Goal: Information Seeking & Learning: Learn about a topic

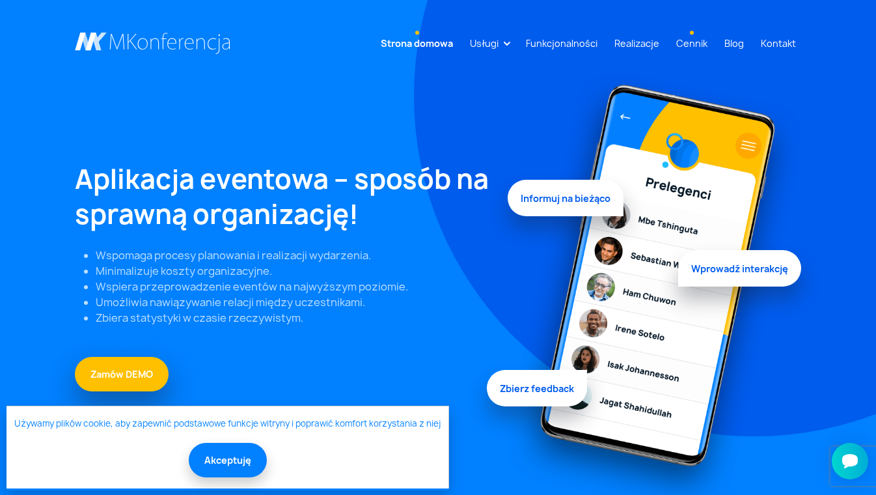
click at [692, 44] on link "Cennik" at bounding box center [692, 43] width 42 height 24
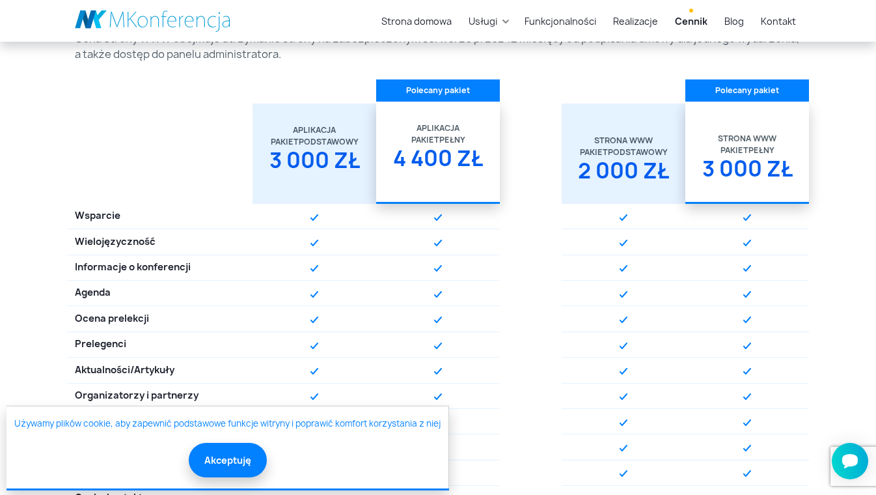
scroll to position [376, 0]
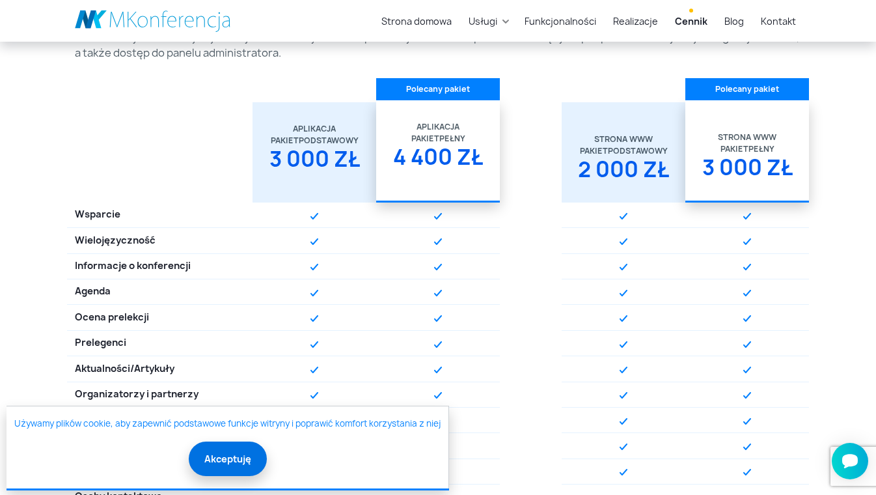
click at [233, 459] on button "Akceptuję" at bounding box center [228, 458] width 78 height 34
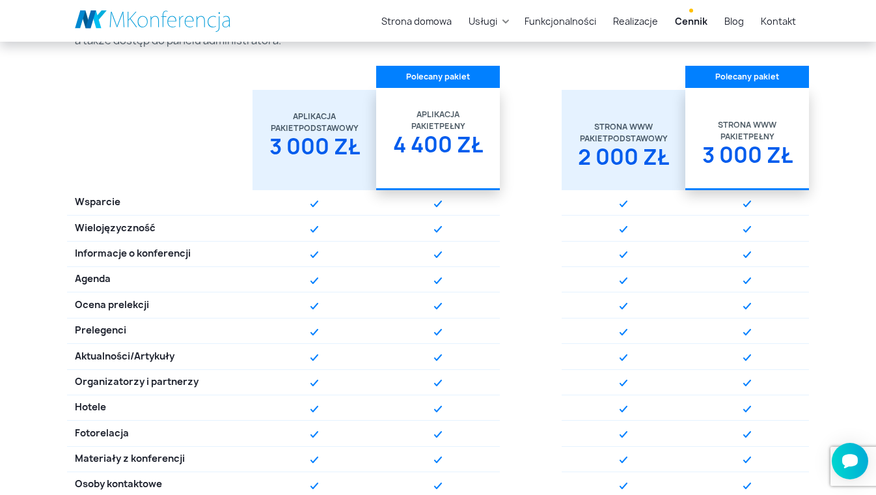
scroll to position [390, 0]
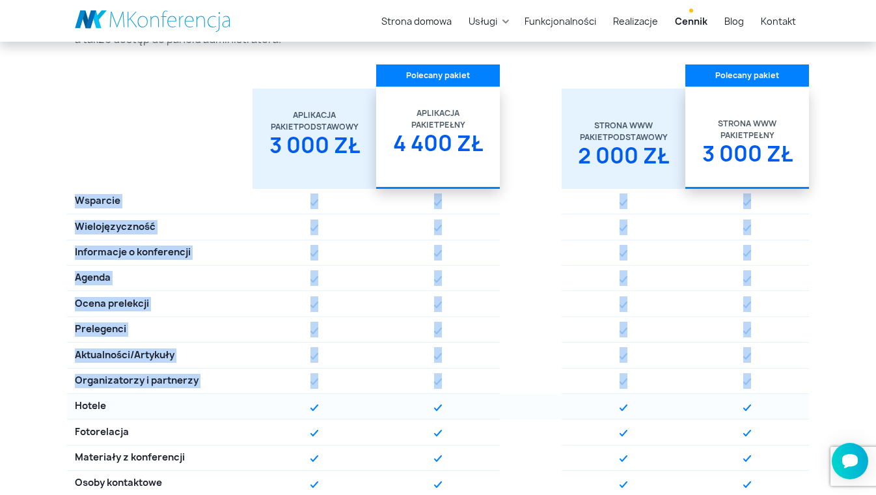
drag, startPoint x: 74, startPoint y: 195, endPoint x: 208, endPoint y: 398, distance: 243.7
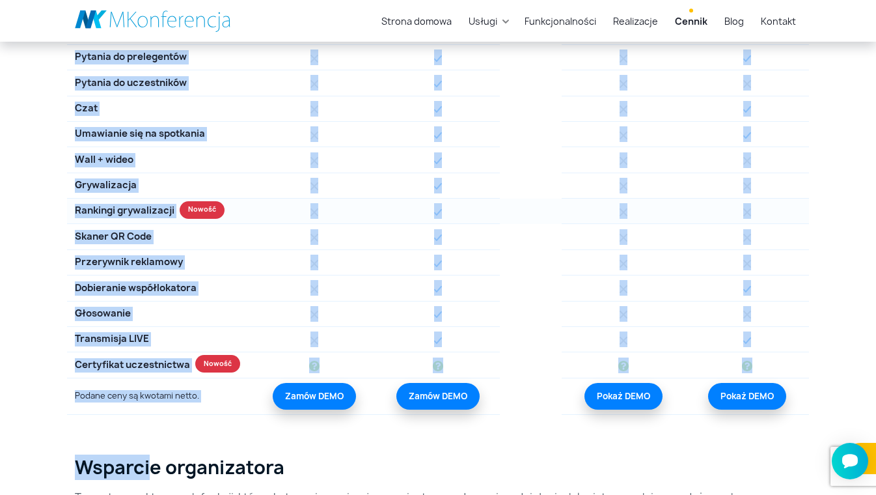
scroll to position [1275, 0]
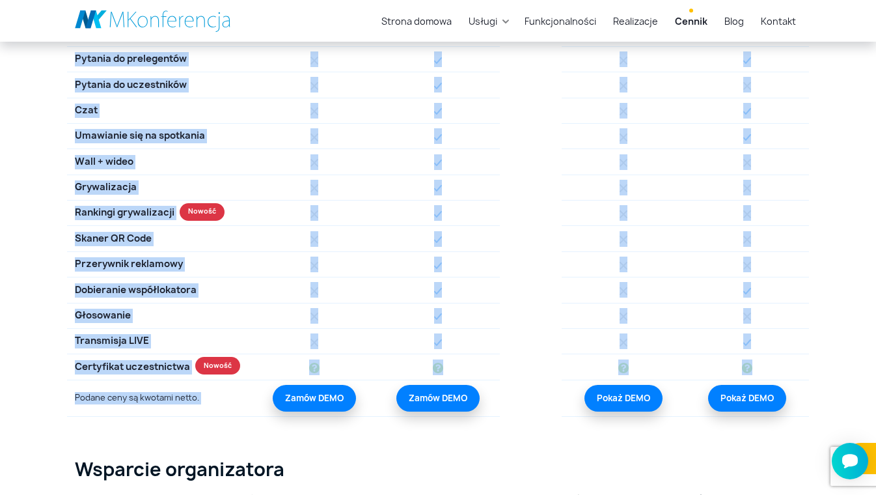
drag, startPoint x: 77, startPoint y: 130, endPoint x: 155, endPoint y: 451, distance: 330.7
click at [155, 451] on section "Strona domowa Usługi Aplikacja mobilna Strona WWW Rejestracja/Sprzedaż biletów" at bounding box center [438, 34] width 876 height 2618
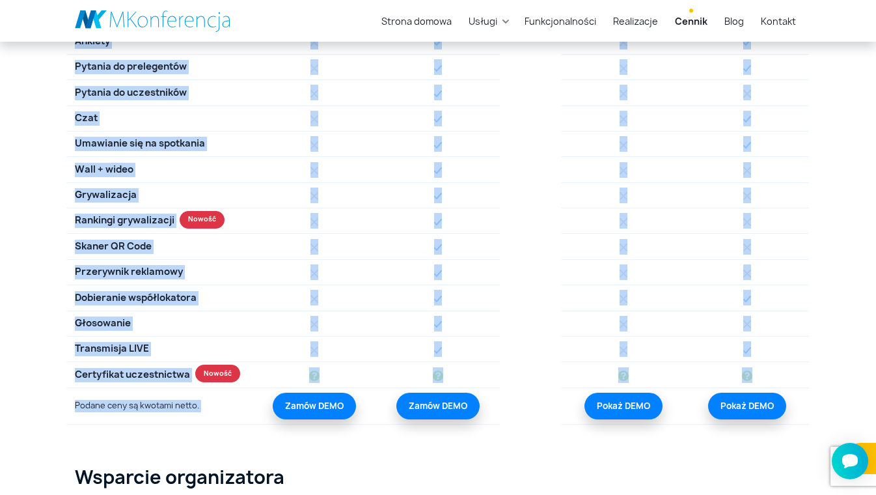
scroll to position [1266, 0]
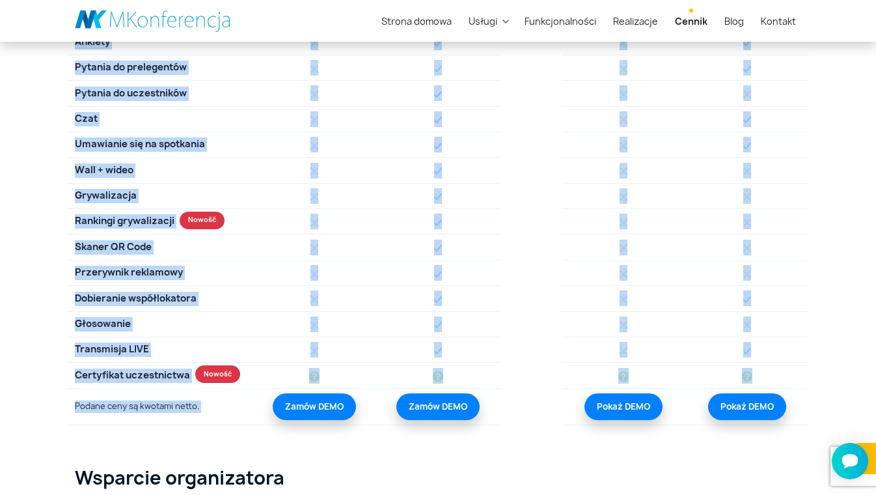
copy section "Loremips Dolorsitametcon Adipiscing e seddoeiusmo Tempor Incid utlaboree Dolore…"
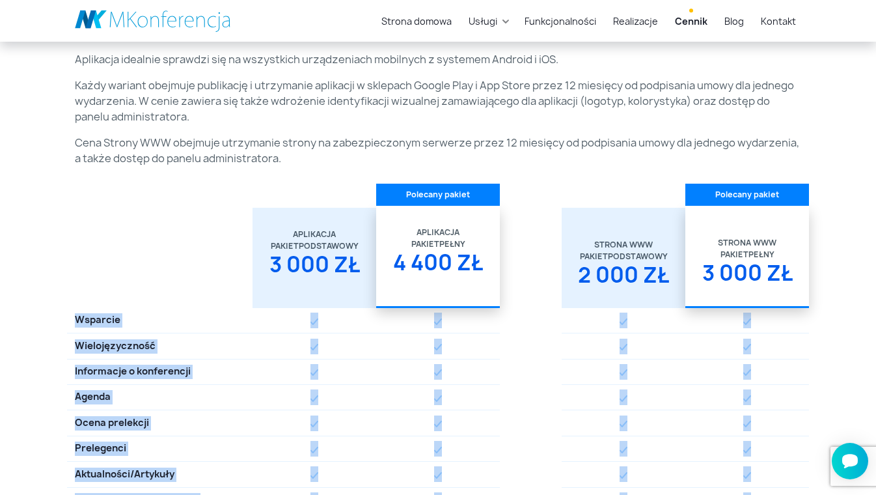
scroll to position [273, 0]
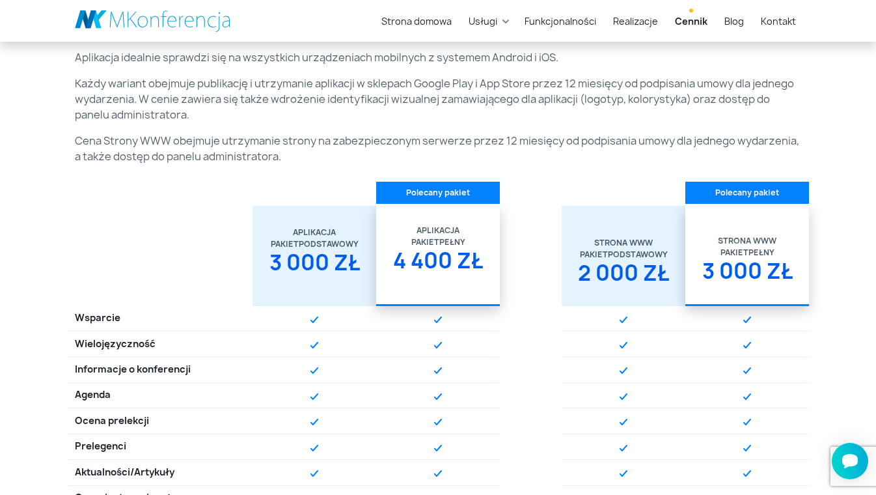
click at [196, 206] on div at bounding box center [159, 256] width 185 height 100
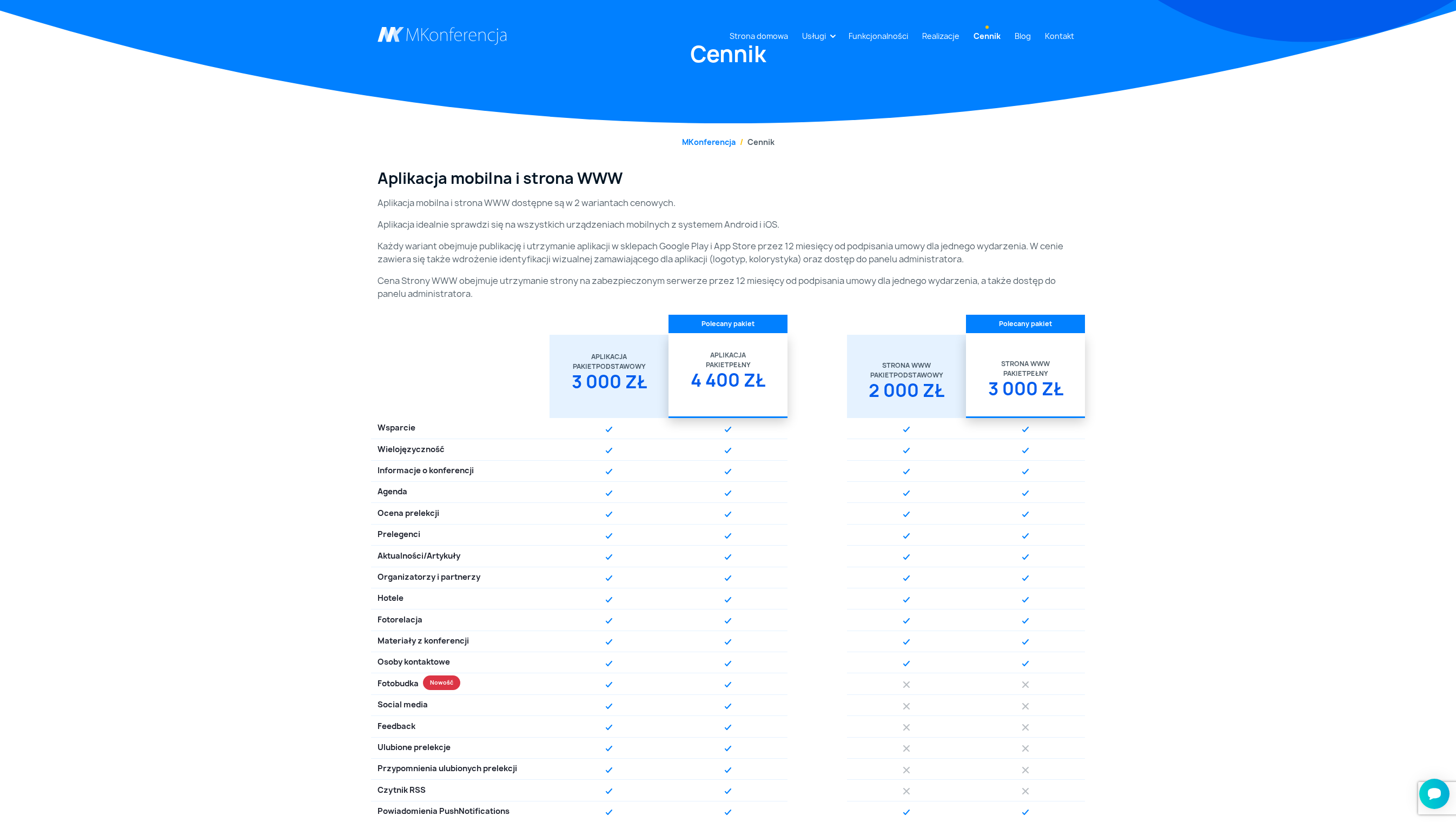
scroll to position [39, 0]
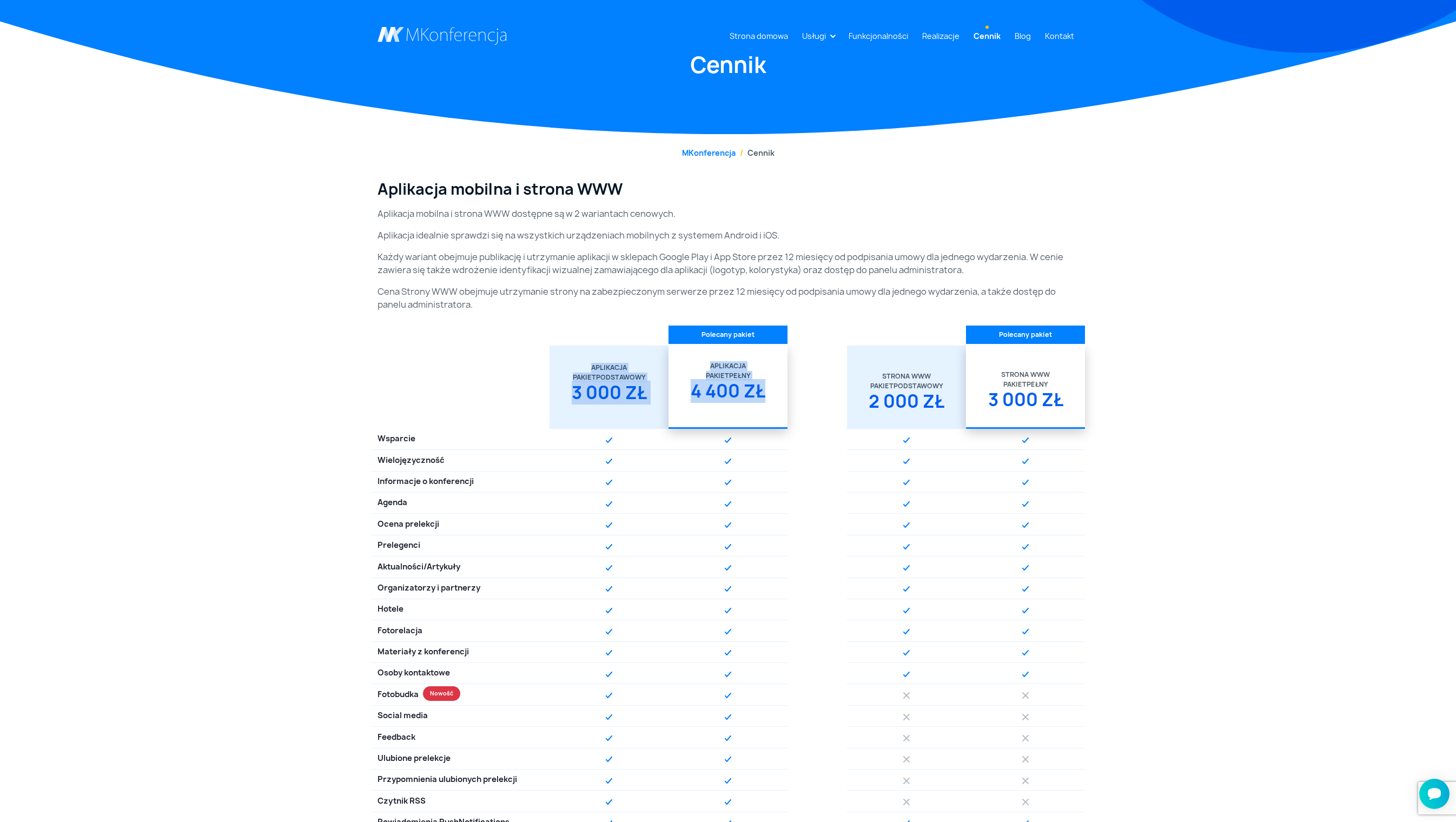
drag, startPoint x: 642, startPoint y: 449, endPoint x: 632, endPoint y: 458, distance: 13.5
click at [724, 411] on div "Aplikacja Pakiet Podstawowy 3 000 zł Aplikacja Pakiet Pełny 4 400 zł Strona WWW…" at bounding box center [727, 387] width 714 height 83
click at [589, 372] on div "Aplikacja" at bounding box center [609, 368] width 106 height 10
drag, startPoint x: 581, startPoint y: 426, endPoint x: 652, endPoint y: 475, distance: 86.3
click at [652, 411] on div "Aplikacja Pakiet Podstawowy 3 000 zł" at bounding box center [609, 383] width 106 height 75
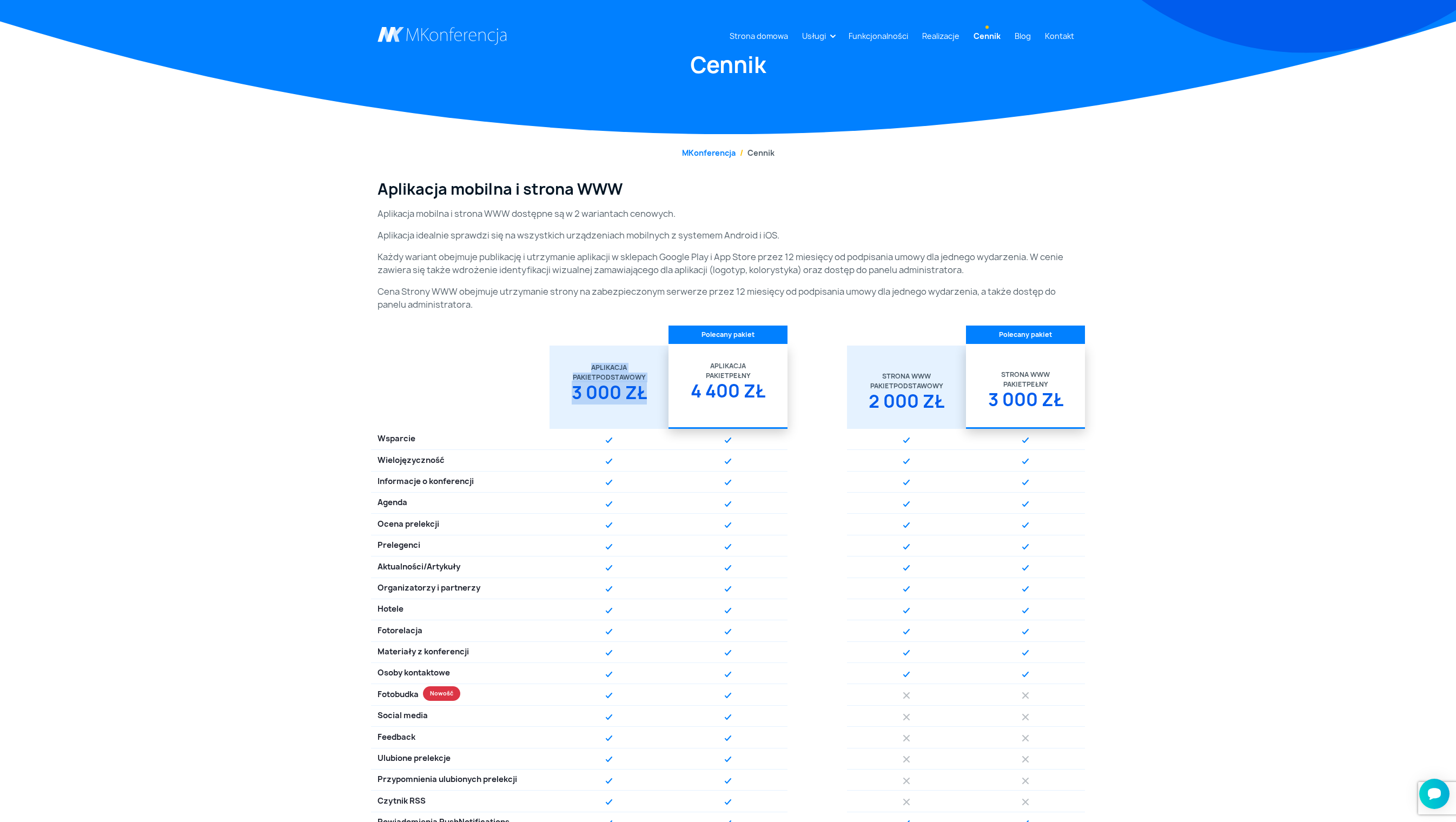
copy div "Aplikacja Pakiet Podstawowy 3 000 zł"
drag, startPoint x: 698, startPoint y: 424, endPoint x: 766, endPoint y: 470, distance: 82.1
click at [727, 411] on div "Aplikacja Pakiet Pełny 4 400 zł" at bounding box center [728, 381] width 106 height 75
copy div "Aplikacja Pakiet Pełny 4 400 zł"
drag, startPoint x: 874, startPoint y: 439, endPoint x: 955, endPoint y: 488, distance: 94.7
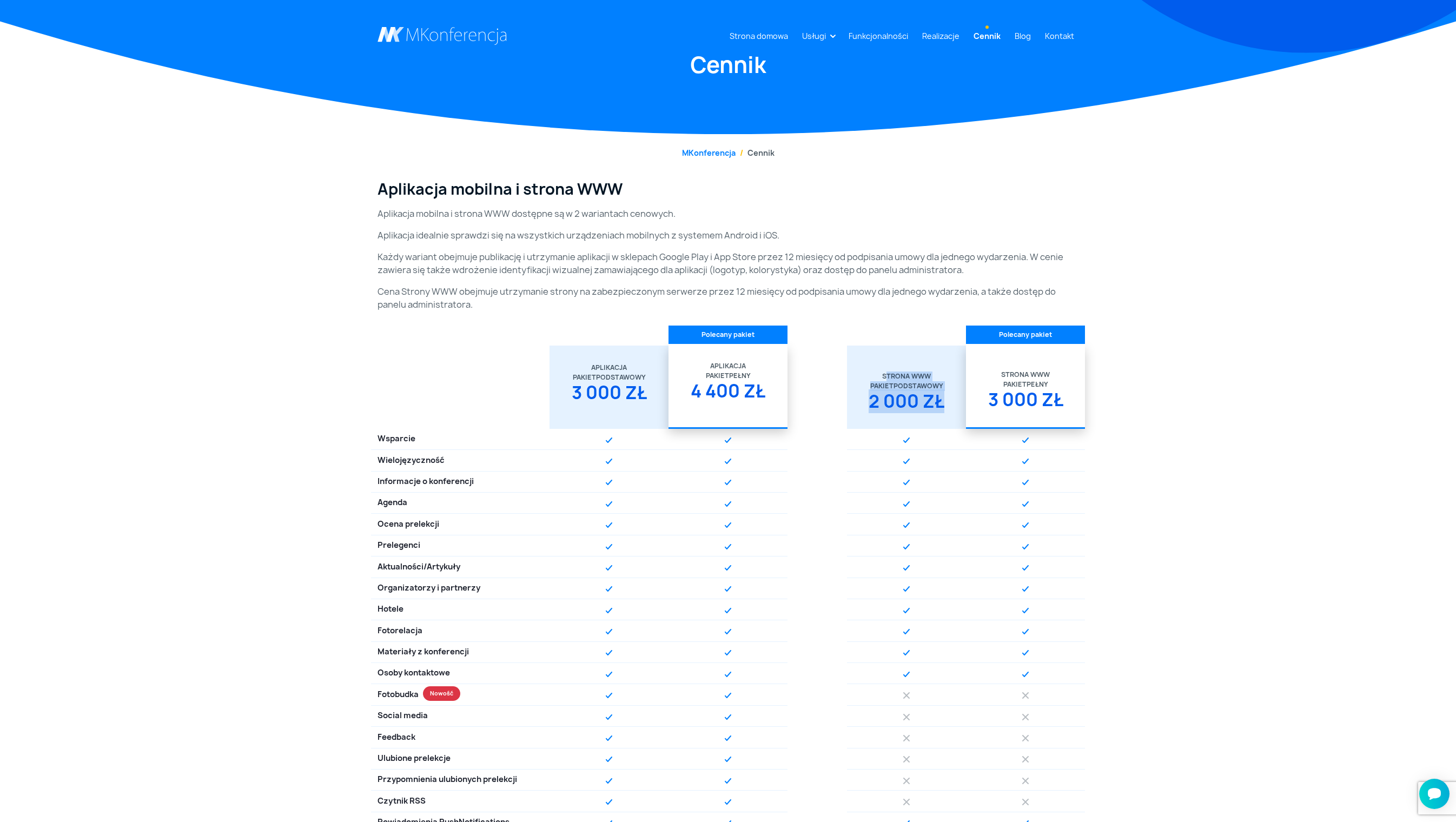
click at [727, 411] on div "Strona WWW Pakiet Podstawowy 2 000 zł" at bounding box center [907, 387] width 106 height 83
copy div "trona WWW Pakiet Podstawowy 2 000 zł"
drag, startPoint x: 992, startPoint y: 433, endPoint x: 1077, endPoint y: 478, distance: 96.2
click at [727, 411] on div "Strona WWW Pakiet Pełny 3 000 zł" at bounding box center [1026, 386] width 106 height 83
copy div "Strona WWW Pakiet Pełny 3 000 zł"
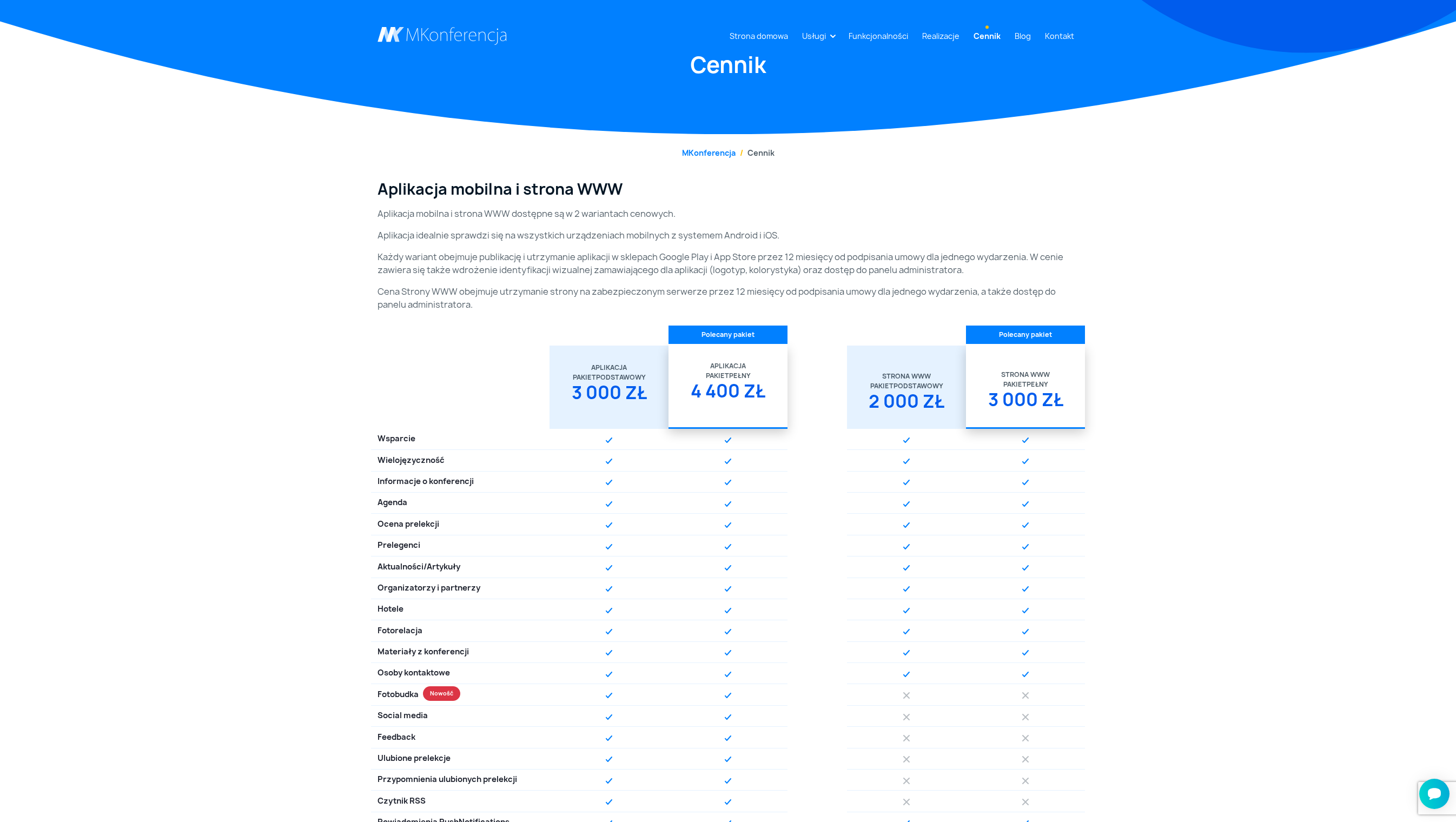
click at [166, 222] on div "Aplikacja mobilna i strona WWW Aplikacja mobilna i strona WWW dostępne są w 2 w…" at bounding box center [728, 767] width 1456 height 1174
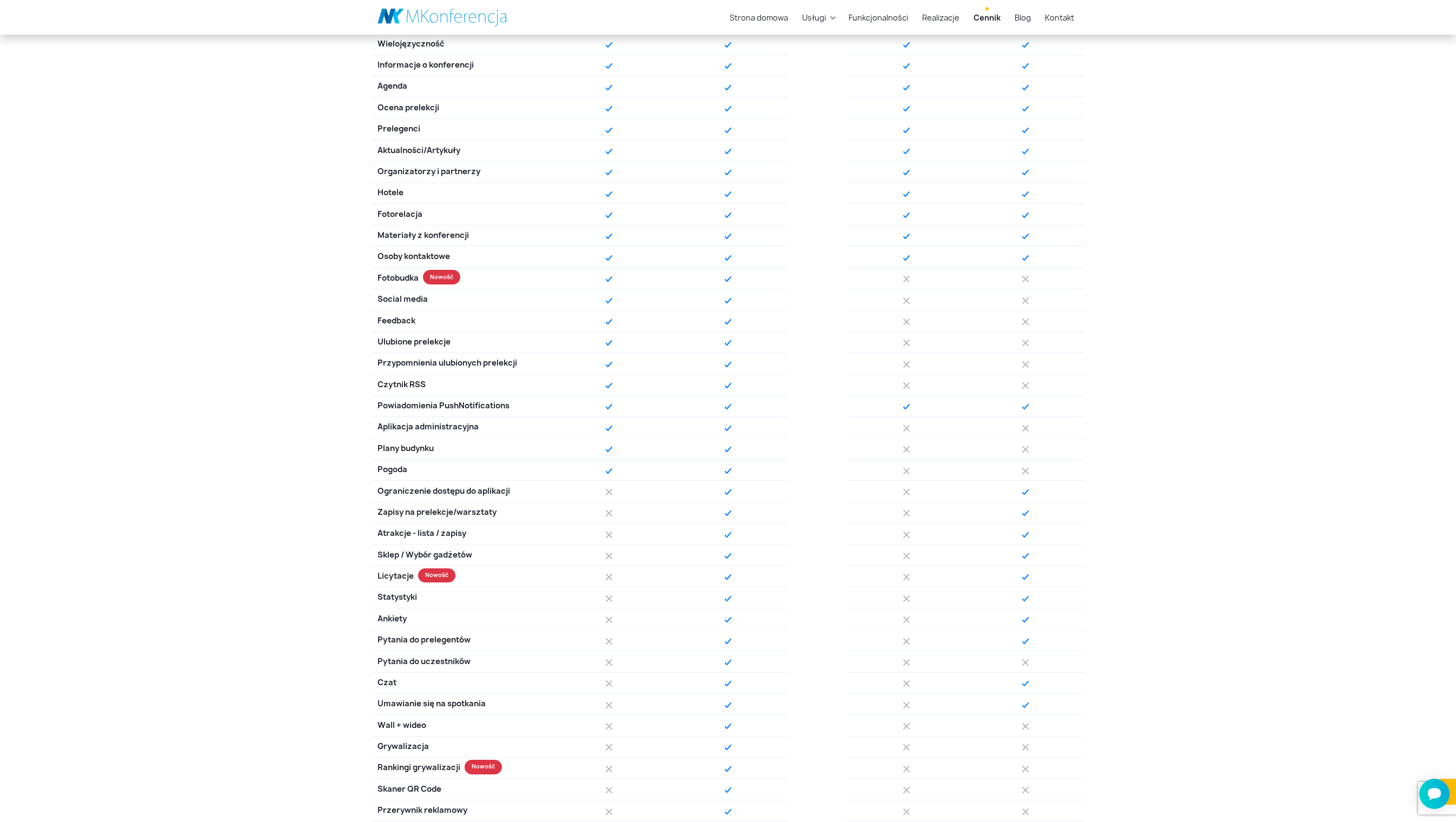
scroll to position [396, 0]
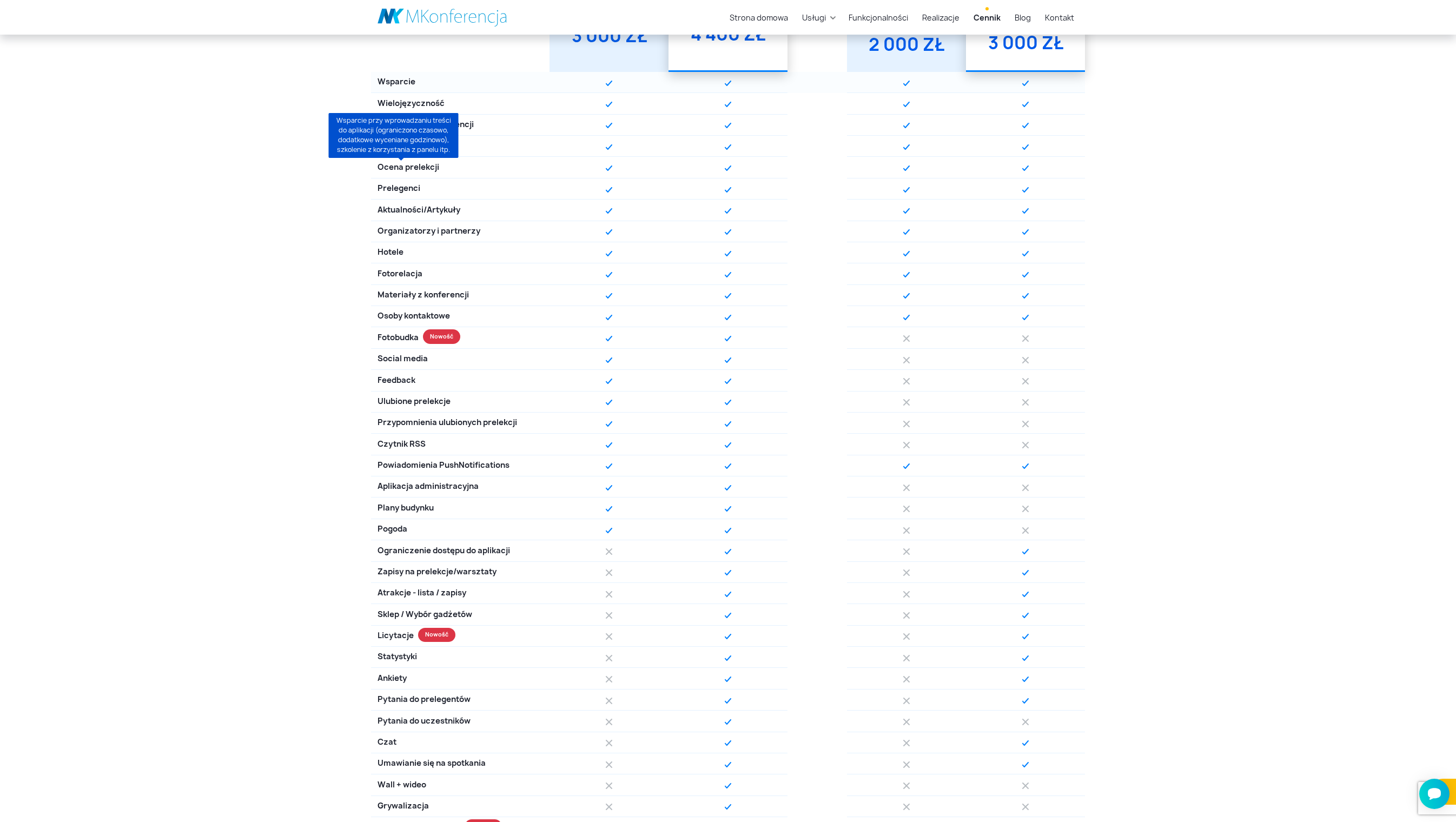
click at [416, 88] on span "Wsparcie" at bounding box center [396, 82] width 38 height 12
click at [385, 88] on span "Wsparcie" at bounding box center [396, 82] width 38 height 12
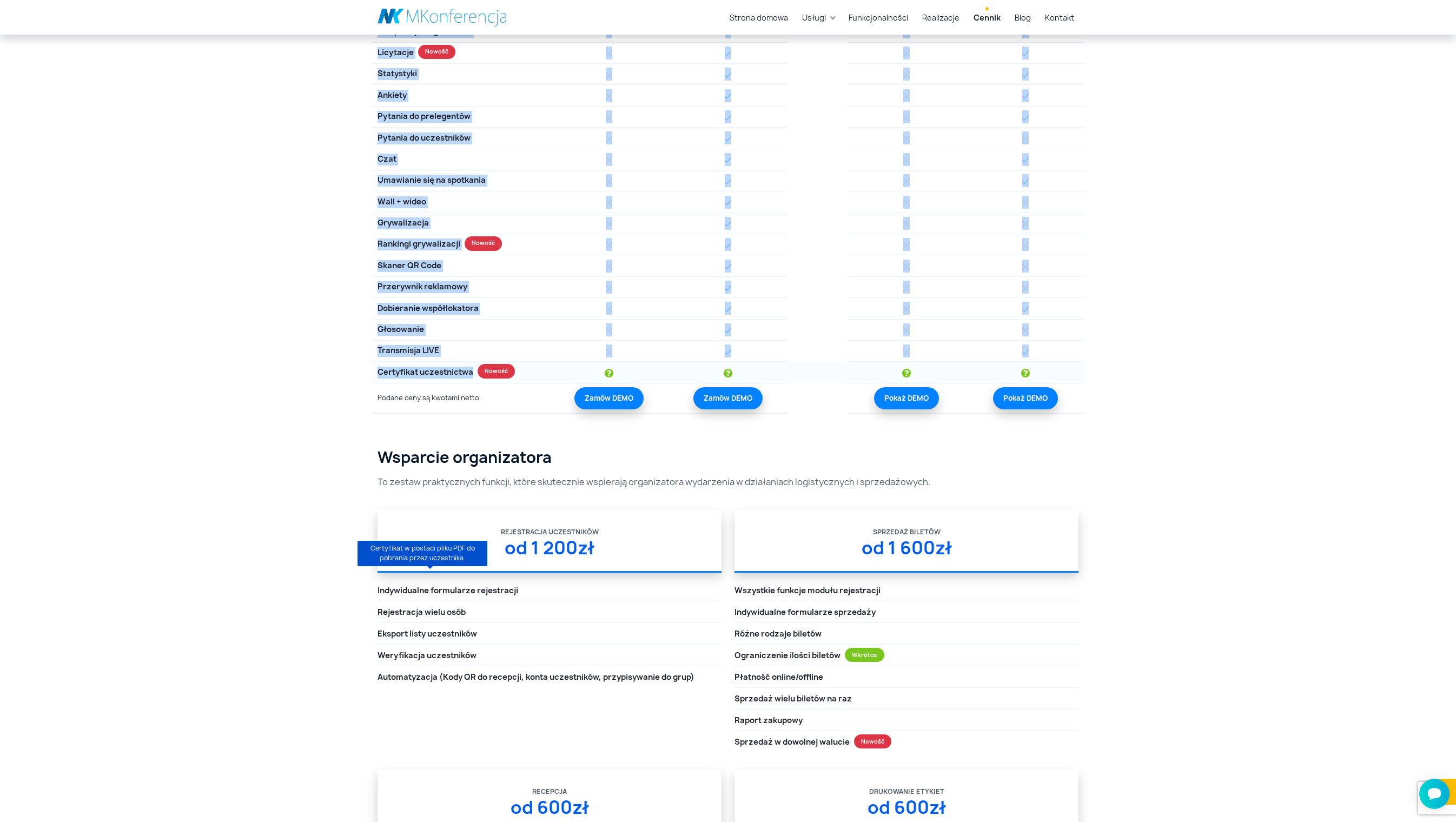
drag, startPoint x: 396, startPoint y: 179, endPoint x: 453, endPoint y: 586, distance: 411.0
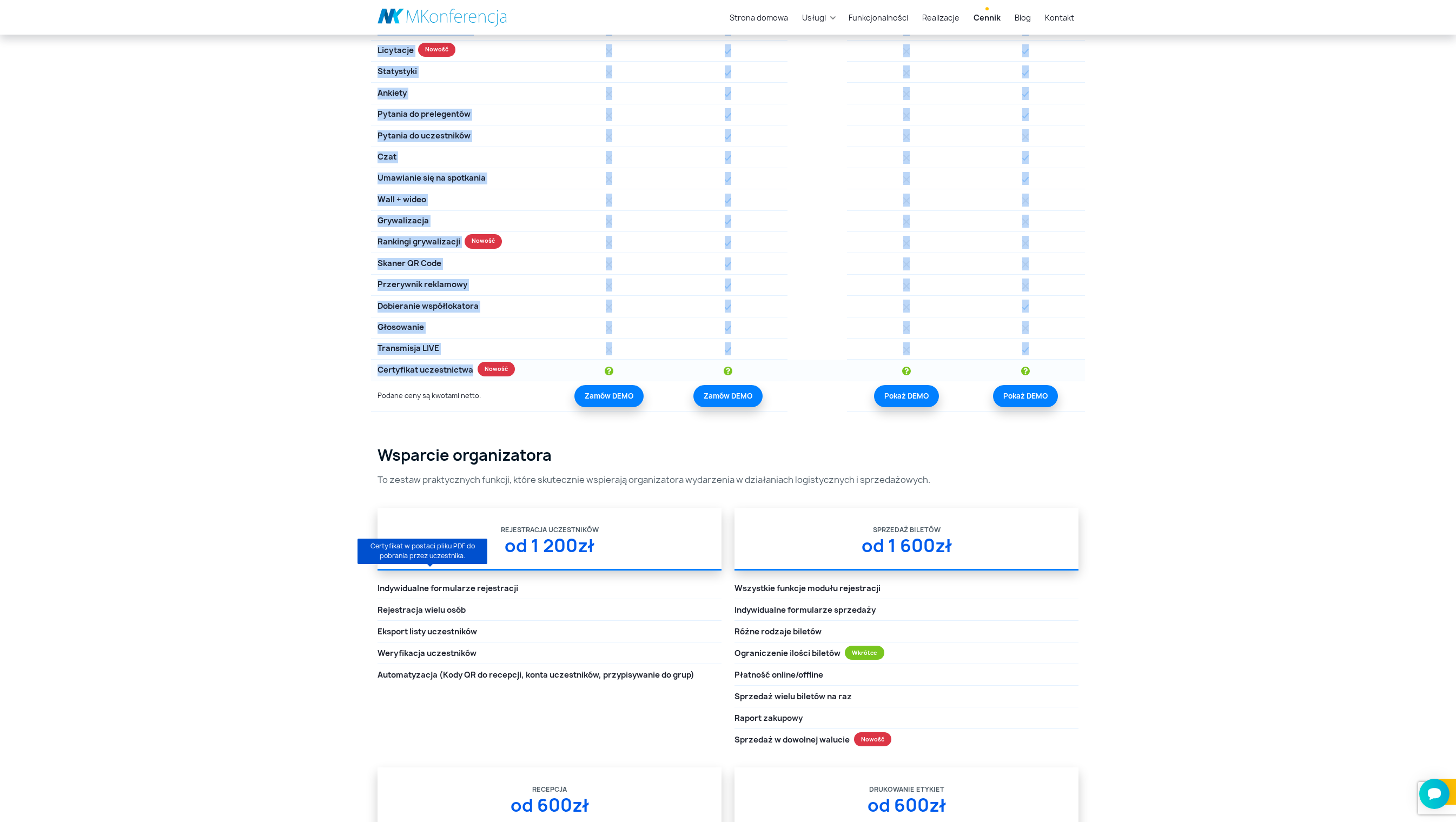
copy div "Loremips Dolorsitametcon Adipiscing e seddoeiusmo Tempor Incid utlaboree Dolore…"
drag, startPoint x: 193, startPoint y: 581, endPoint x: 221, endPoint y: 520, distance: 67.1
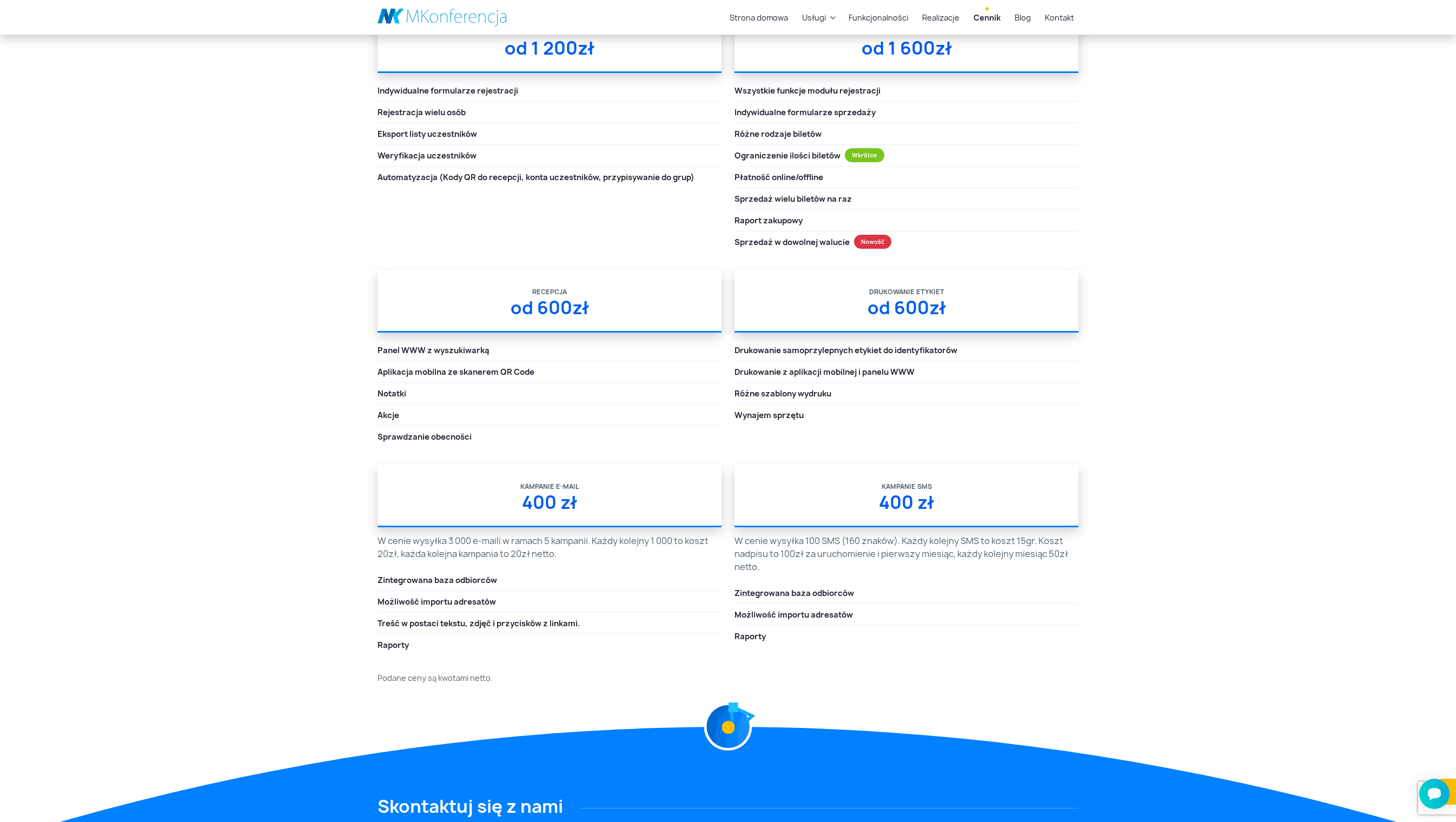
scroll to position [1478, 0]
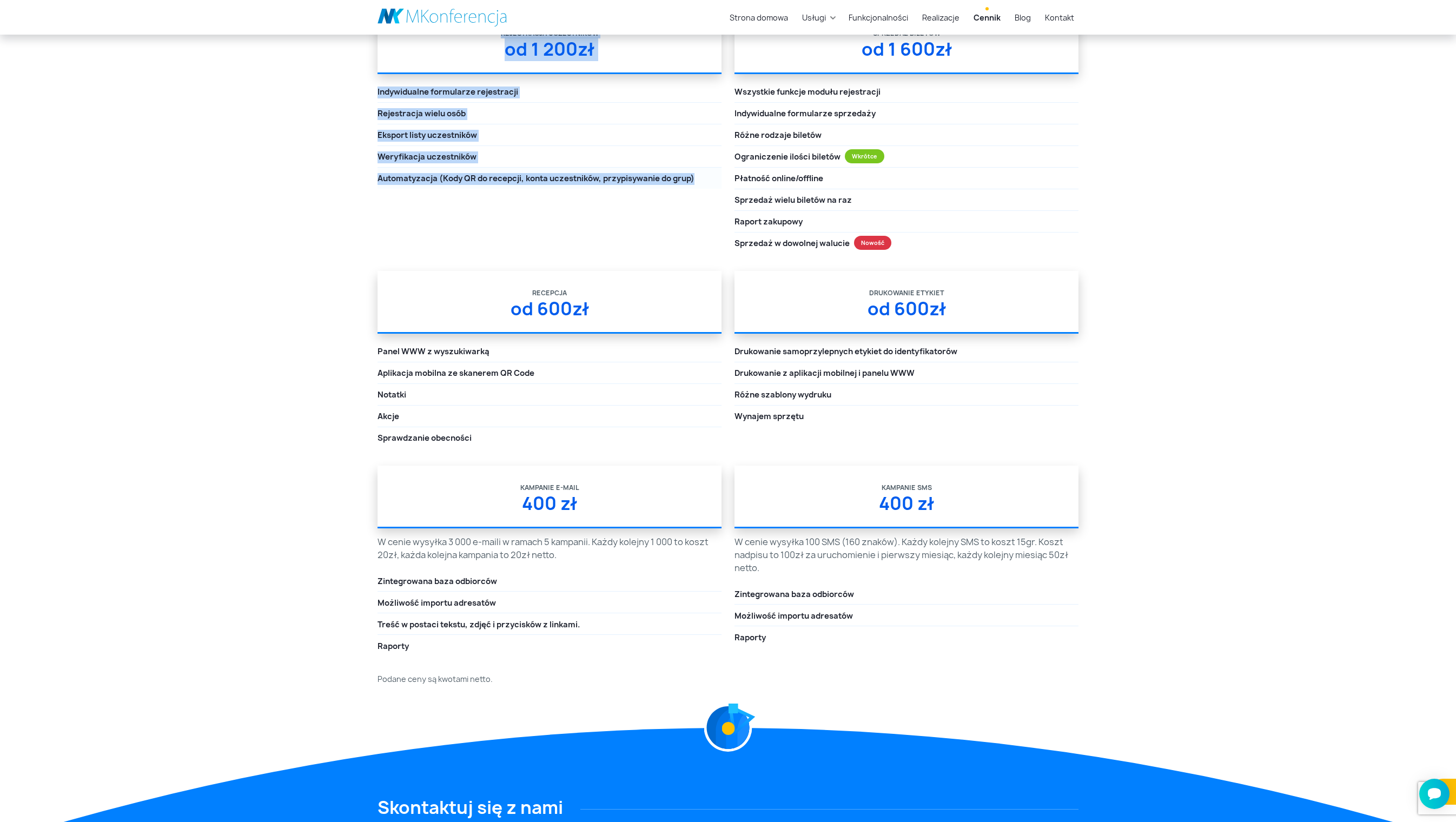
drag, startPoint x: 521, startPoint y: 278, endPoint x: 596, endPoint y: 451, distance: 188.6
click at [596, 189] on div "Rejestracja uczestników od 1 200zł Indywidualne formularze rejestracji Rejestra…" at bounding box center [549, 100] width 344 height 177
copy div "Rejestracja uczestników od 1 200zł Indywidualne formularze rejestracji Rejestra…"
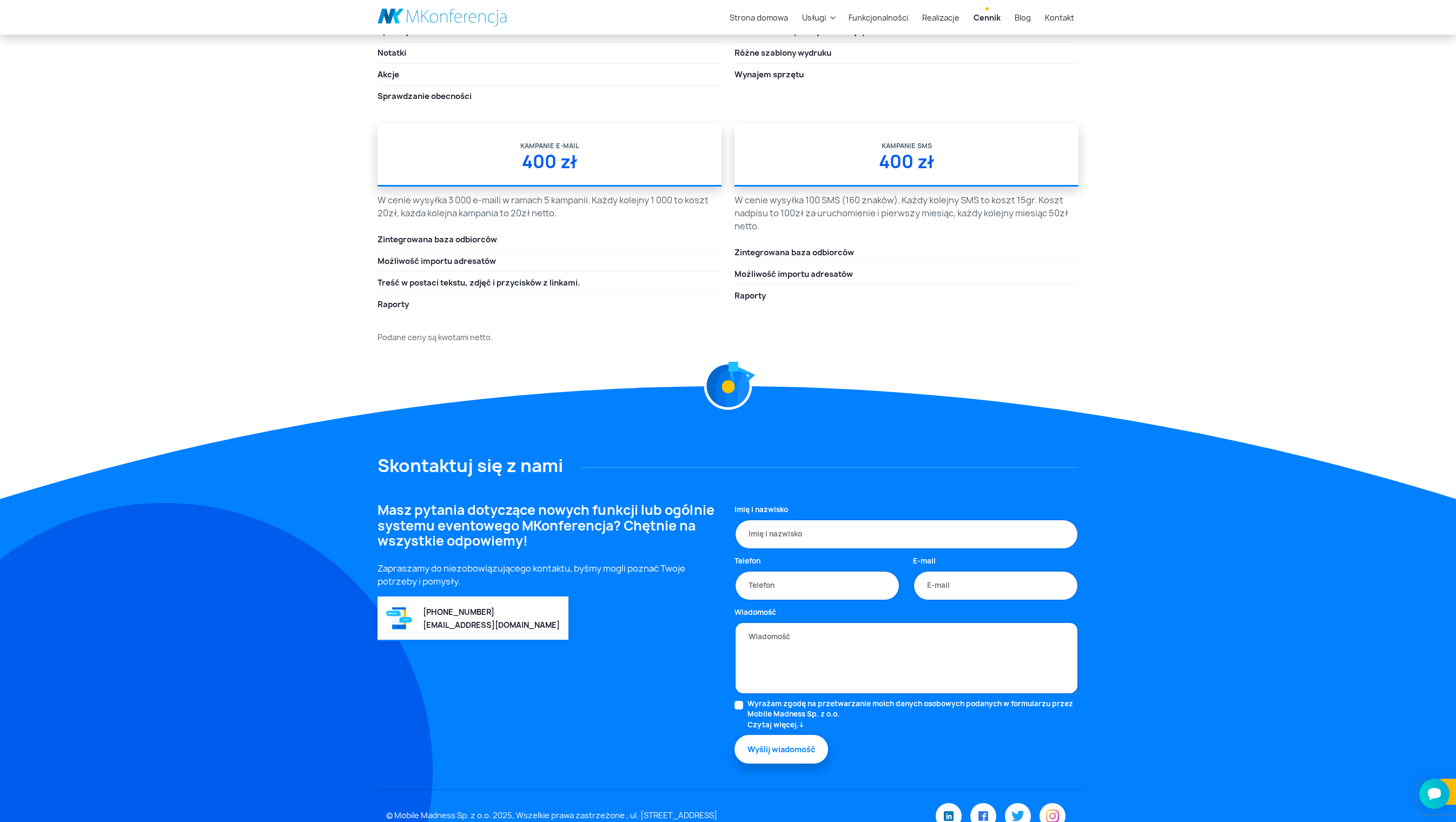
scroll to position [1843, 0]
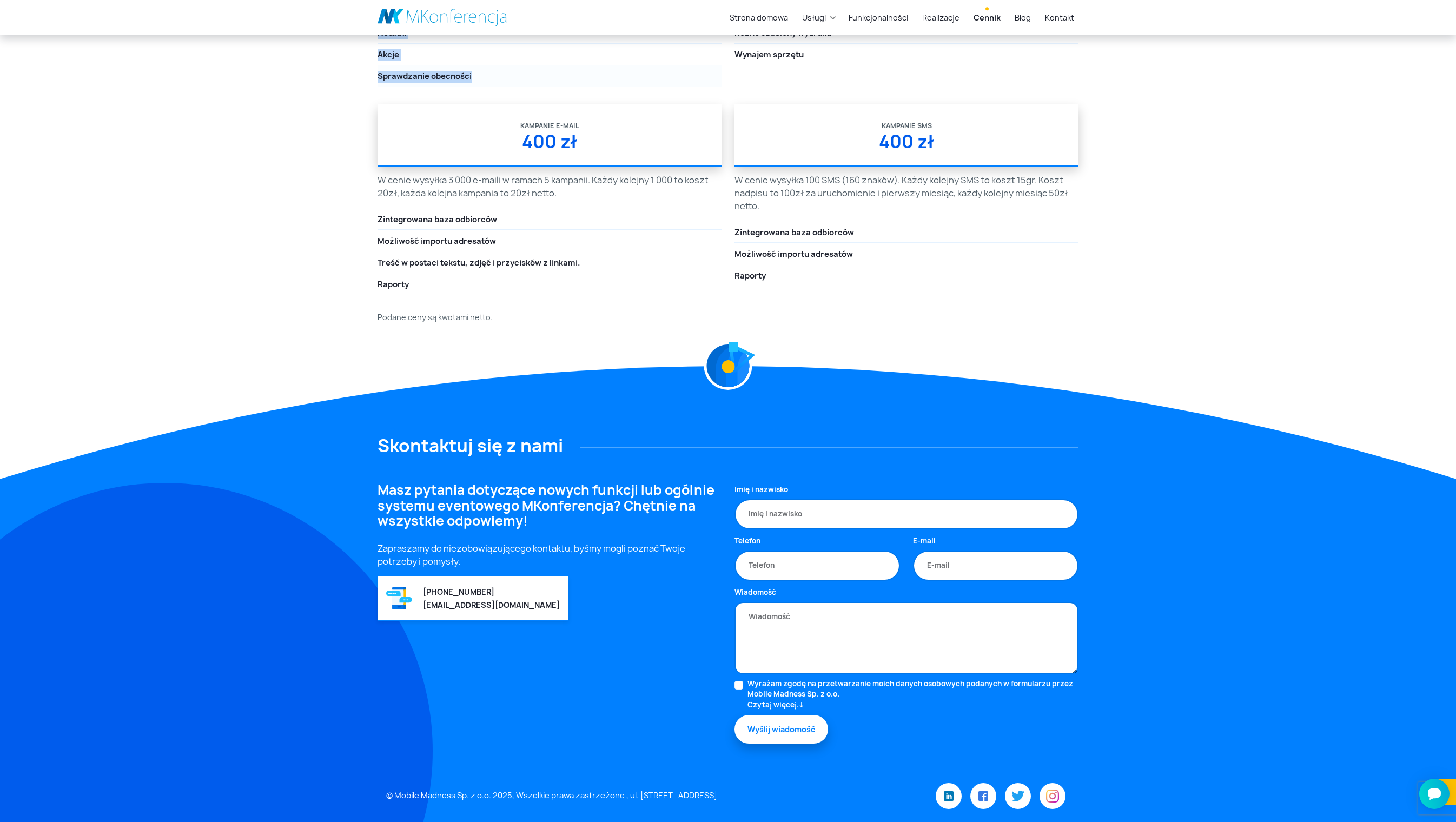
drag, startPoint x: 523, startPoint y: 190, endPoint x: 586, endPoint y: 358, distance: 179.4
copy div "Recepcja od 600zł Panel WWW z wyszukiwarką Aplikacja mobilna ze skanerem QR Cod…"
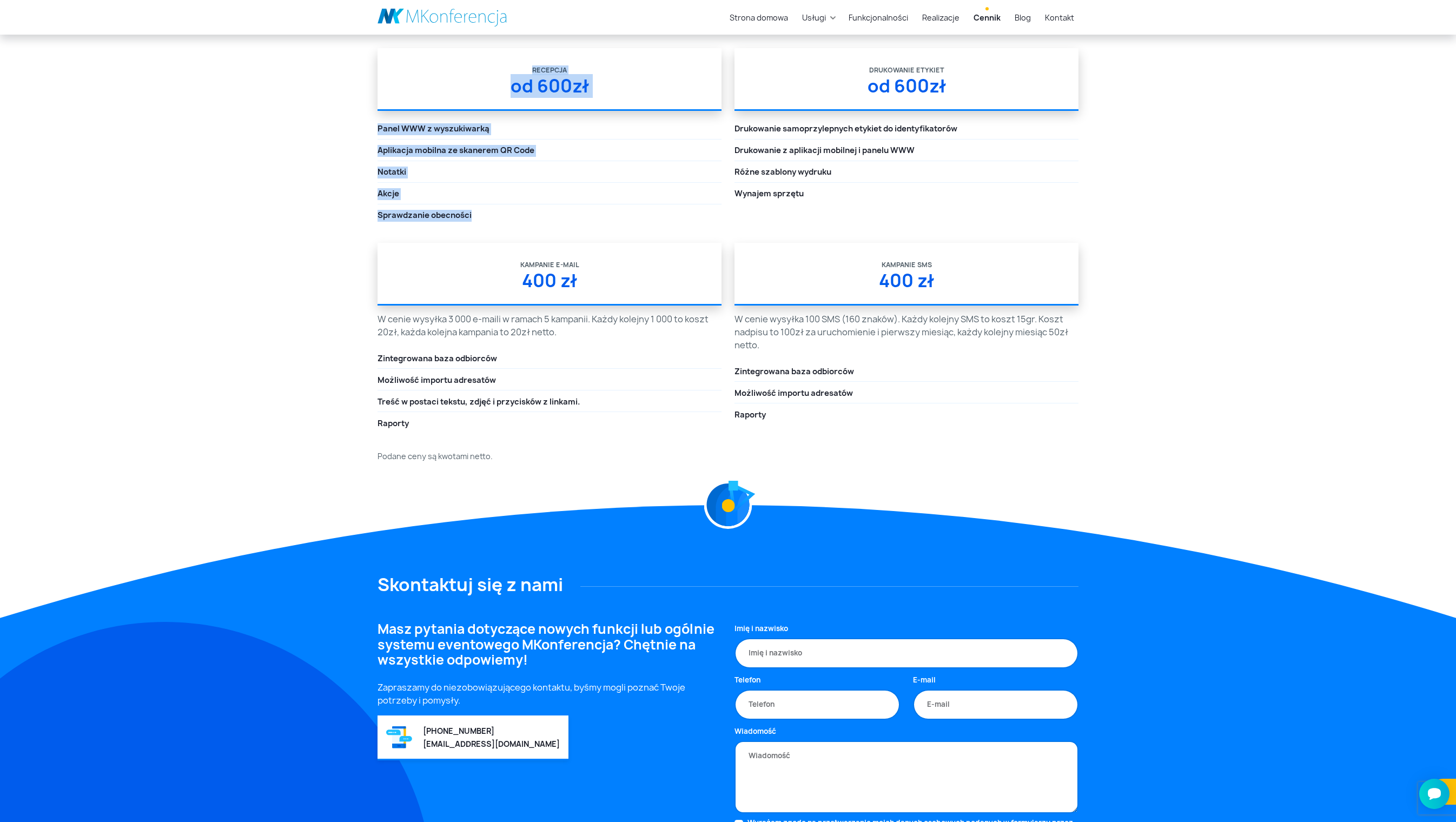
scroll to position [1715, 0]
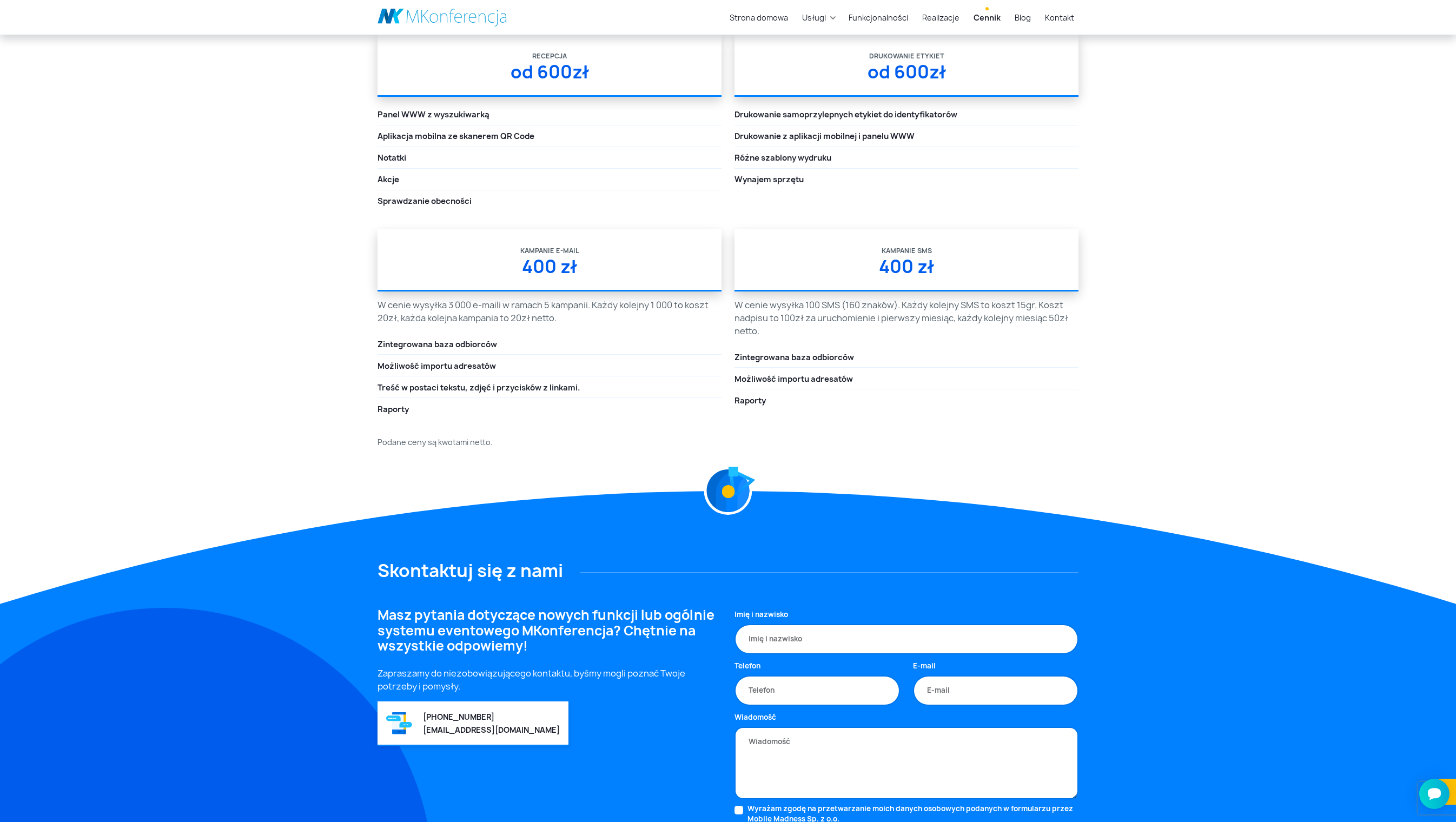
click at [727, 344] on div "Wsparcie organizatora To zestaw praktycznych funkcji, które skutecznie wspieraj…" at bounding box center [728, 80] width 1456 height 736
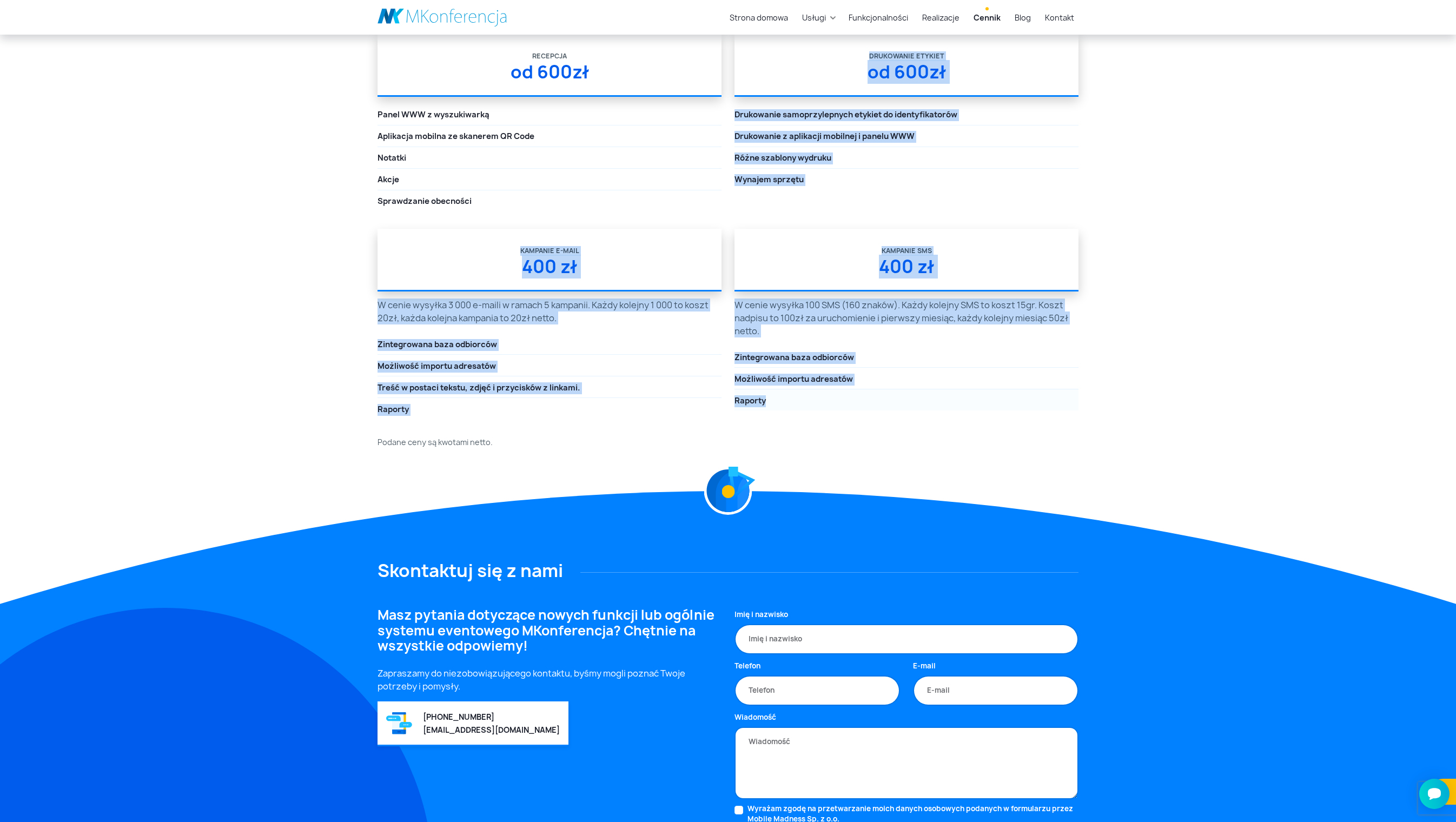
drag, startPoint x: 853, startPoint y: 317, endPoint x: 915, endPoint y: 702, distance: 390.0
click at [727, 411] on div "Wsparcie organizatora To zestaw praktycznych funkcji, które skutecznie wspieraj…" at bounding box center [727, 80] width 714 height 736
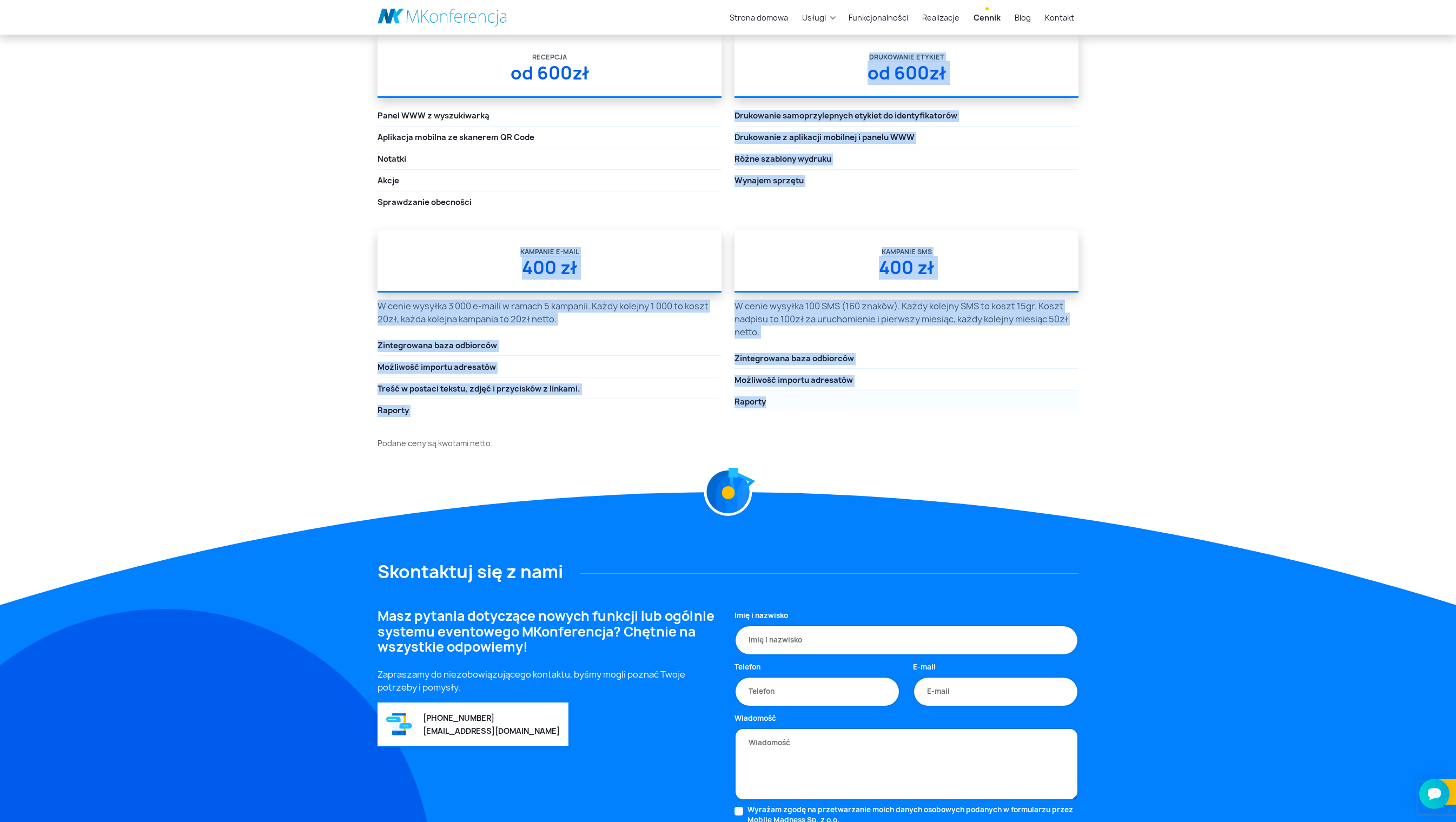
copy div "Loremipsum dolorsi am 511co Adipiscing elitseddoeiusmo tempori ut laboreetdolor…"
